Goal: Task Accomplishment & Management: Use online tool/utility

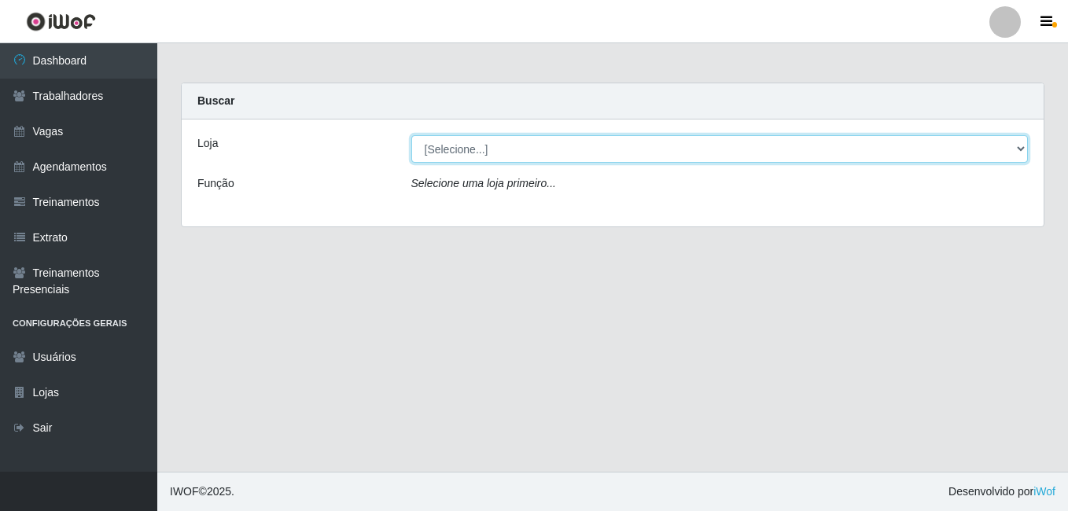
click at [502, 149] on select "[Selecione...] [GEOGRAPHIC_DATA] - [DATE][GEOGRAPHIC_DATA]" at bounding box center [719, 149] width 617 height 28
select select "471"
click at [411, 135] on select "[Selecione...] [GEOGRAPHIC_DATA] - [DATE][GEOGRAPHIC_DATA]" at bounding box center [719, 149] width 617 height 28
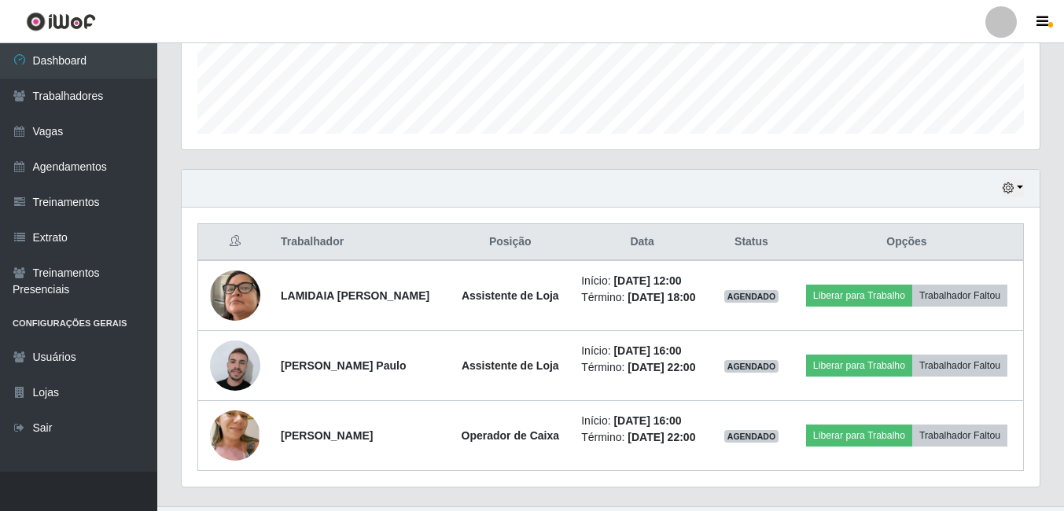
scroll to position [463, 0]
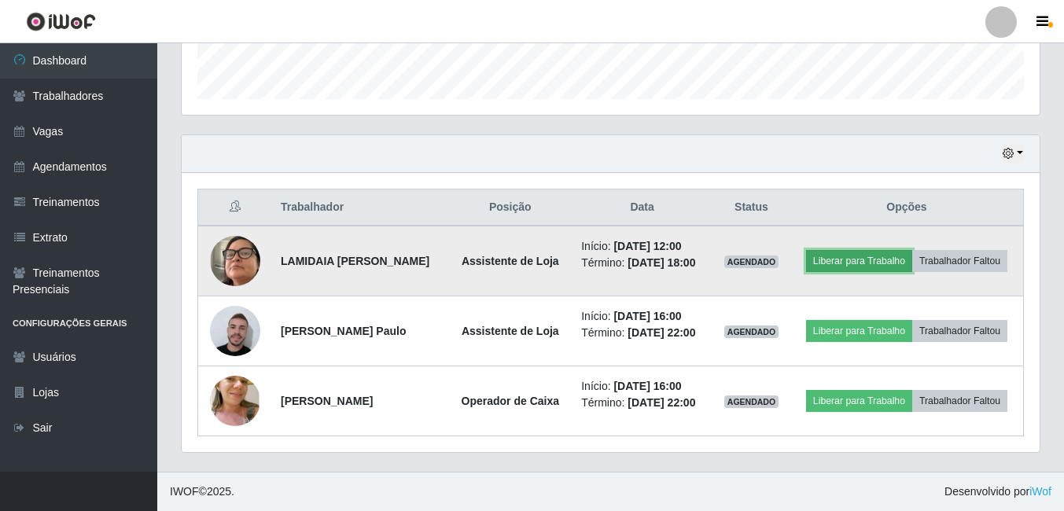
click at [840, 252] on button "Liberar para Trabalho" at bounding box center [859, 261] width 106 height 22
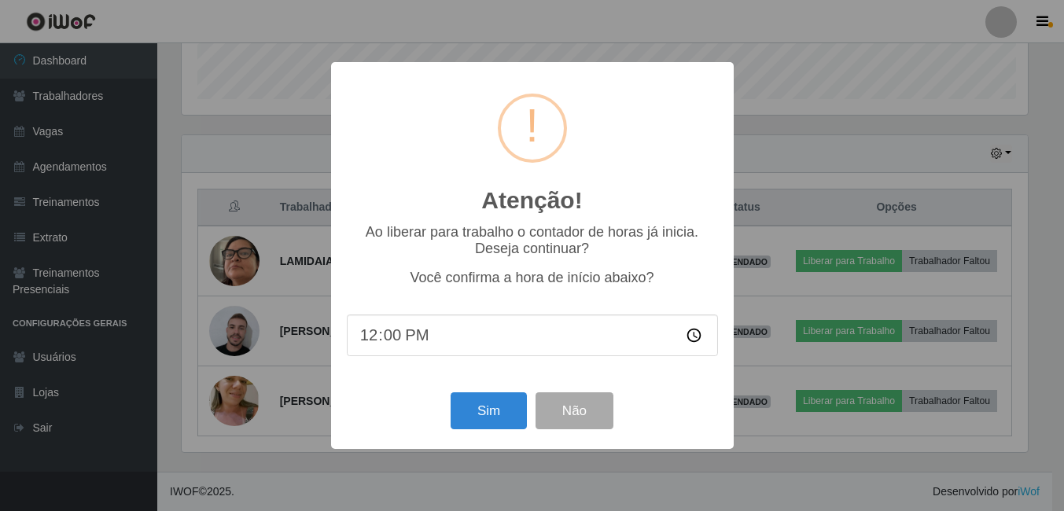
scroll to position [326, 850]
click at [496, 404] on button "Sim" at bounding box center [490, 410] width 76 height 37
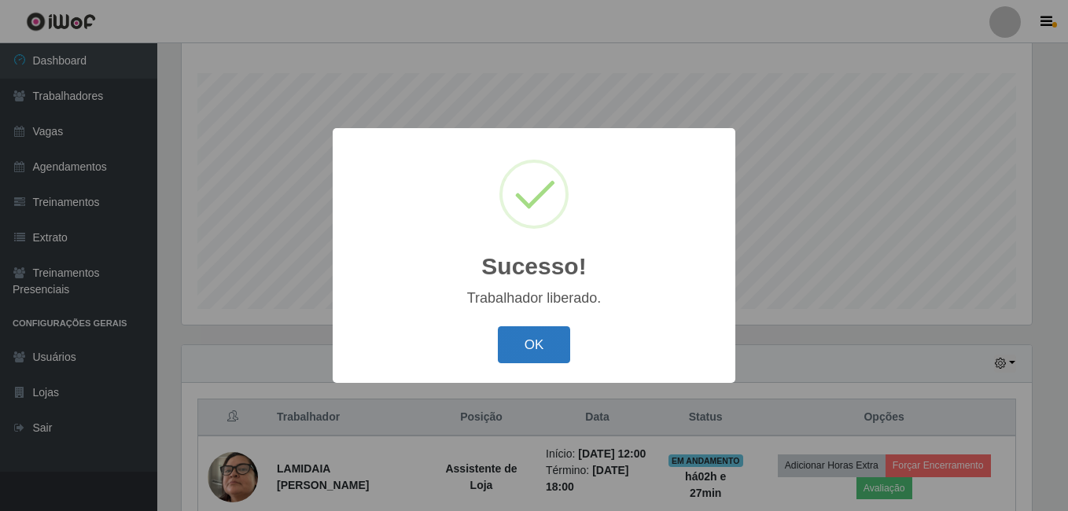
click at [537, 340] on button "OK" at bounding box center [534, 344] width 73 height 37
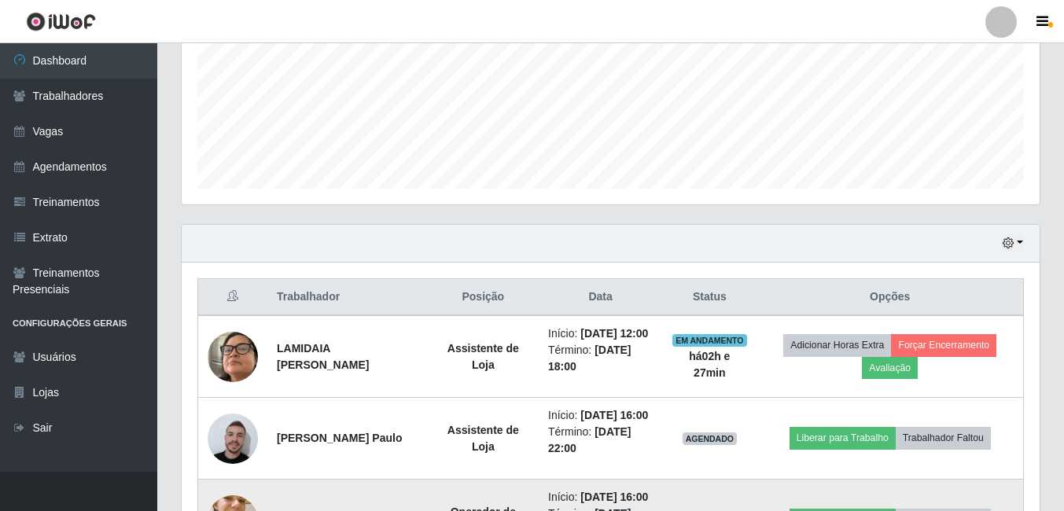
scroll to position [548, 0]
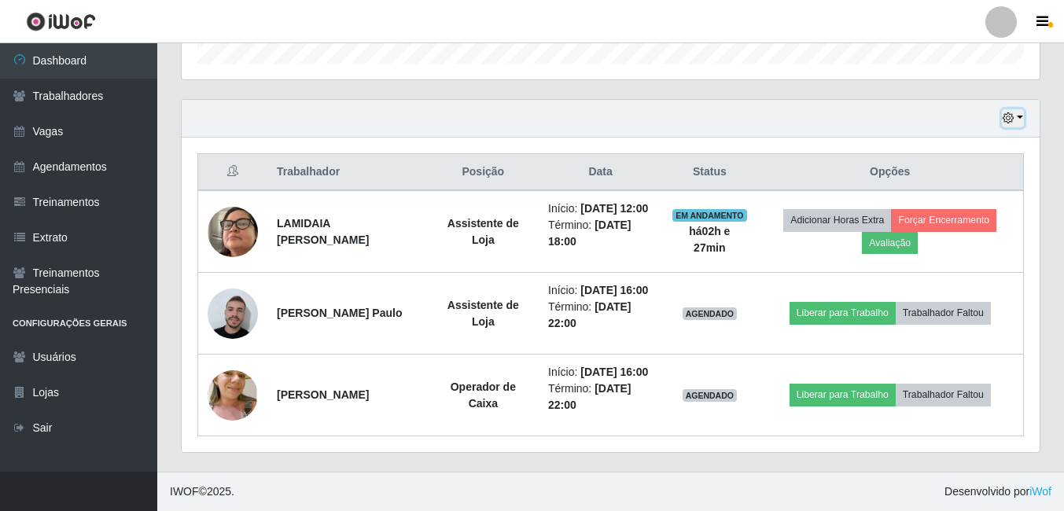
click at [1019, 109] on button "button" at bounding box center [1013, 118] width 22 height 18
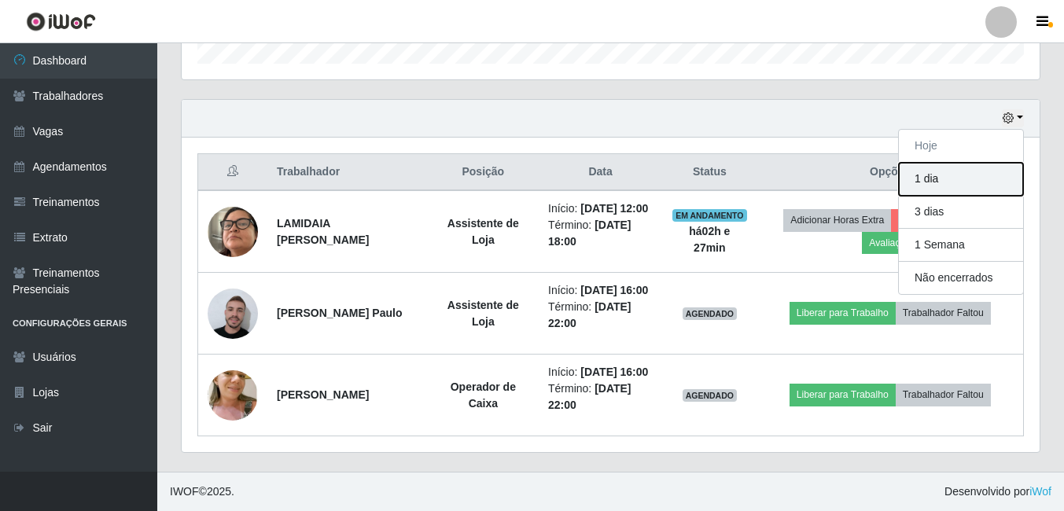
click at [938, 163] on button "1 dia" at bounding box center [961, 179] width 124 height 33
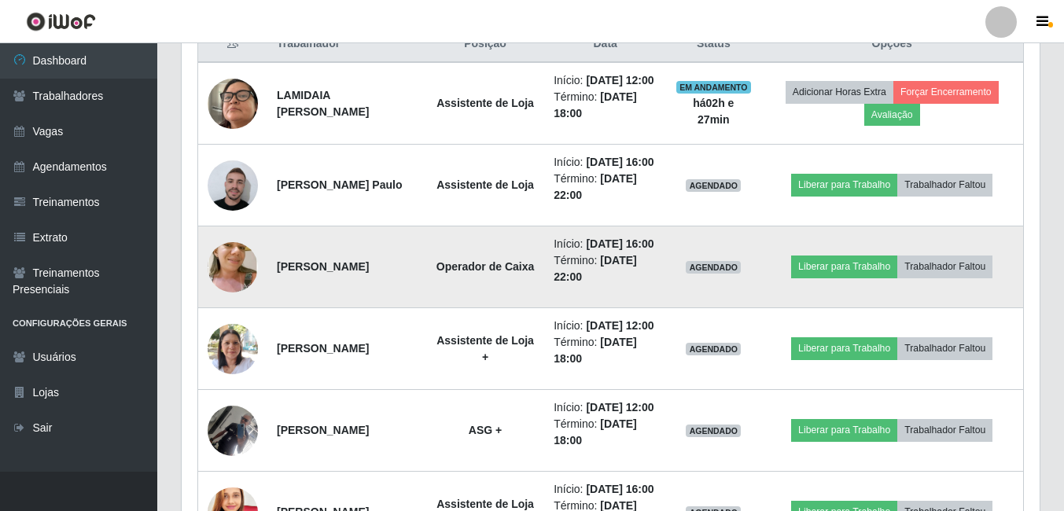
scroll to position [705, 0]
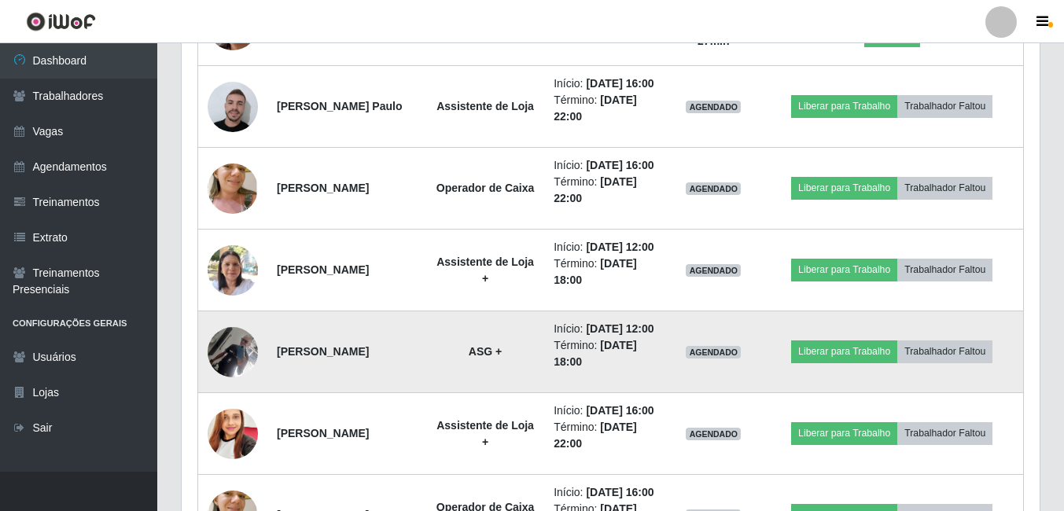
click at [246, 385] on img at bounding box center [233, 351] width 50 height 67
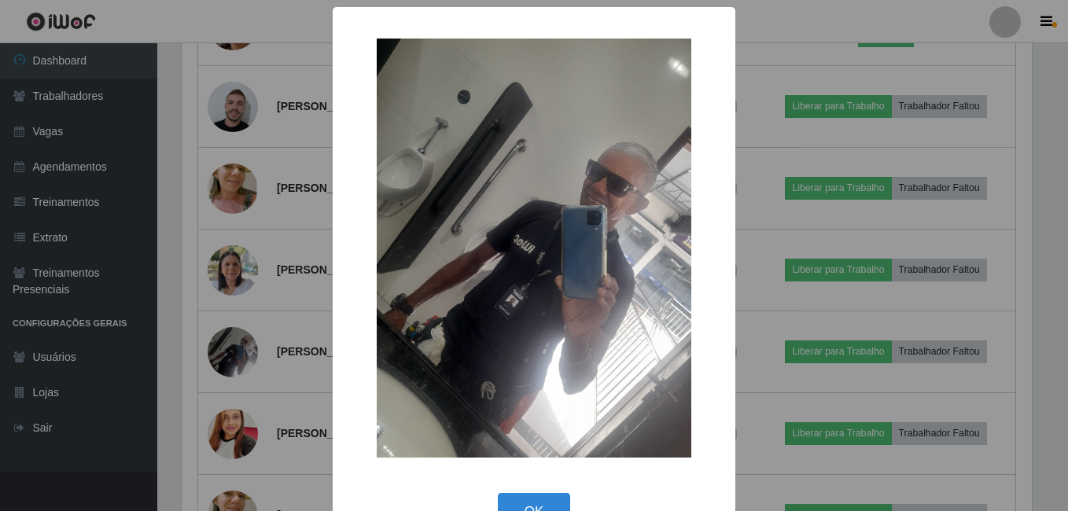
click at [252, 411] on div "× OK Cancel" at bounding box center [534, 255] width 1068 height 511
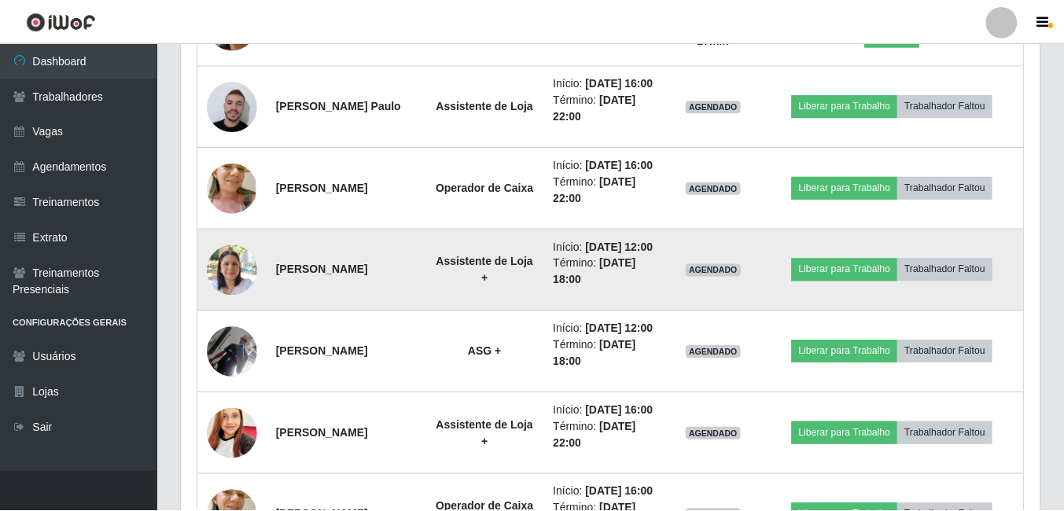
scroll to position [326, 858]
